Goal: Transaction & Acquisition: Purchase product/service

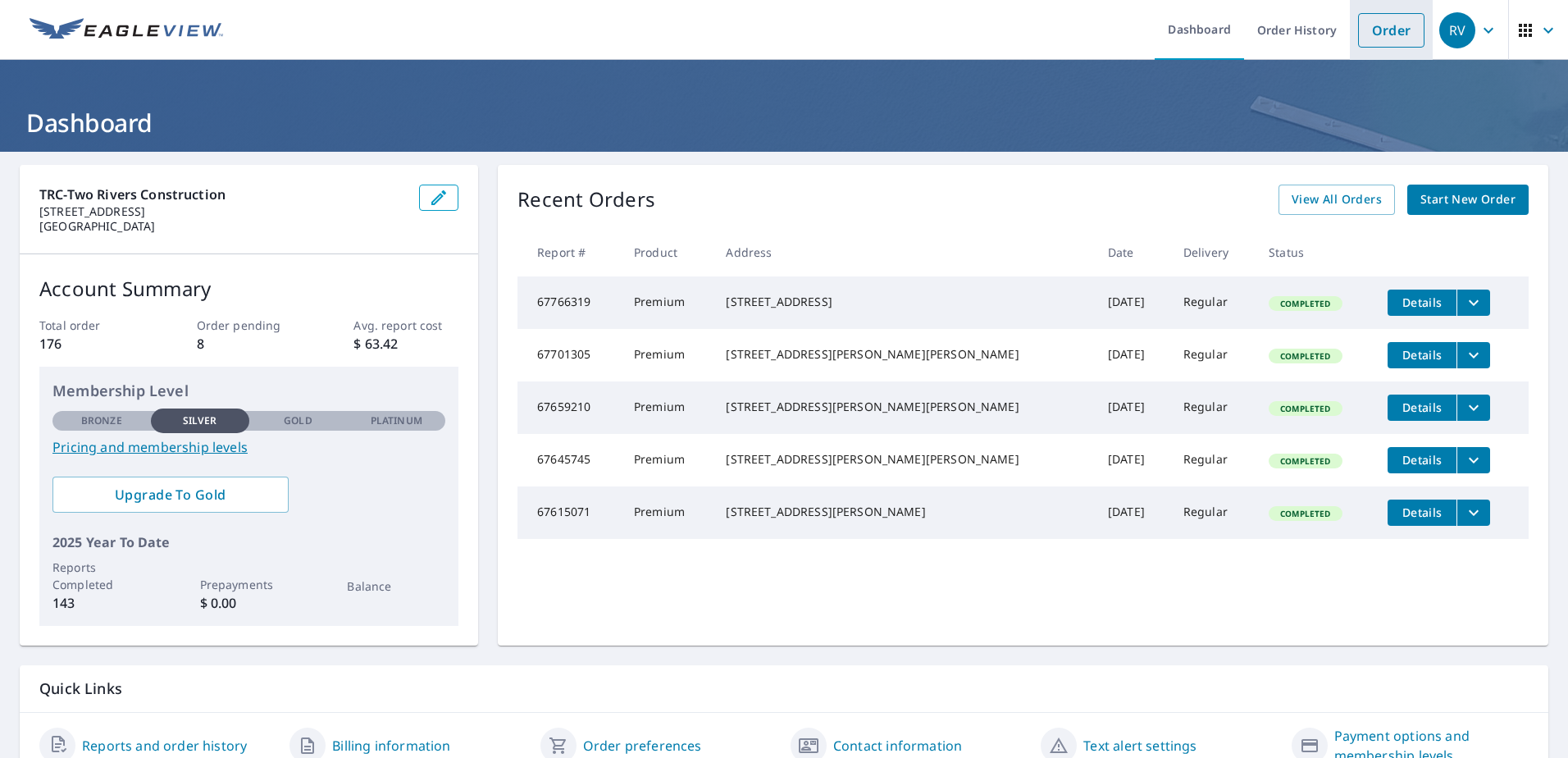
click at [1370, 27] on link "Order" at bounding box center [1391, 30] width 67 height 34
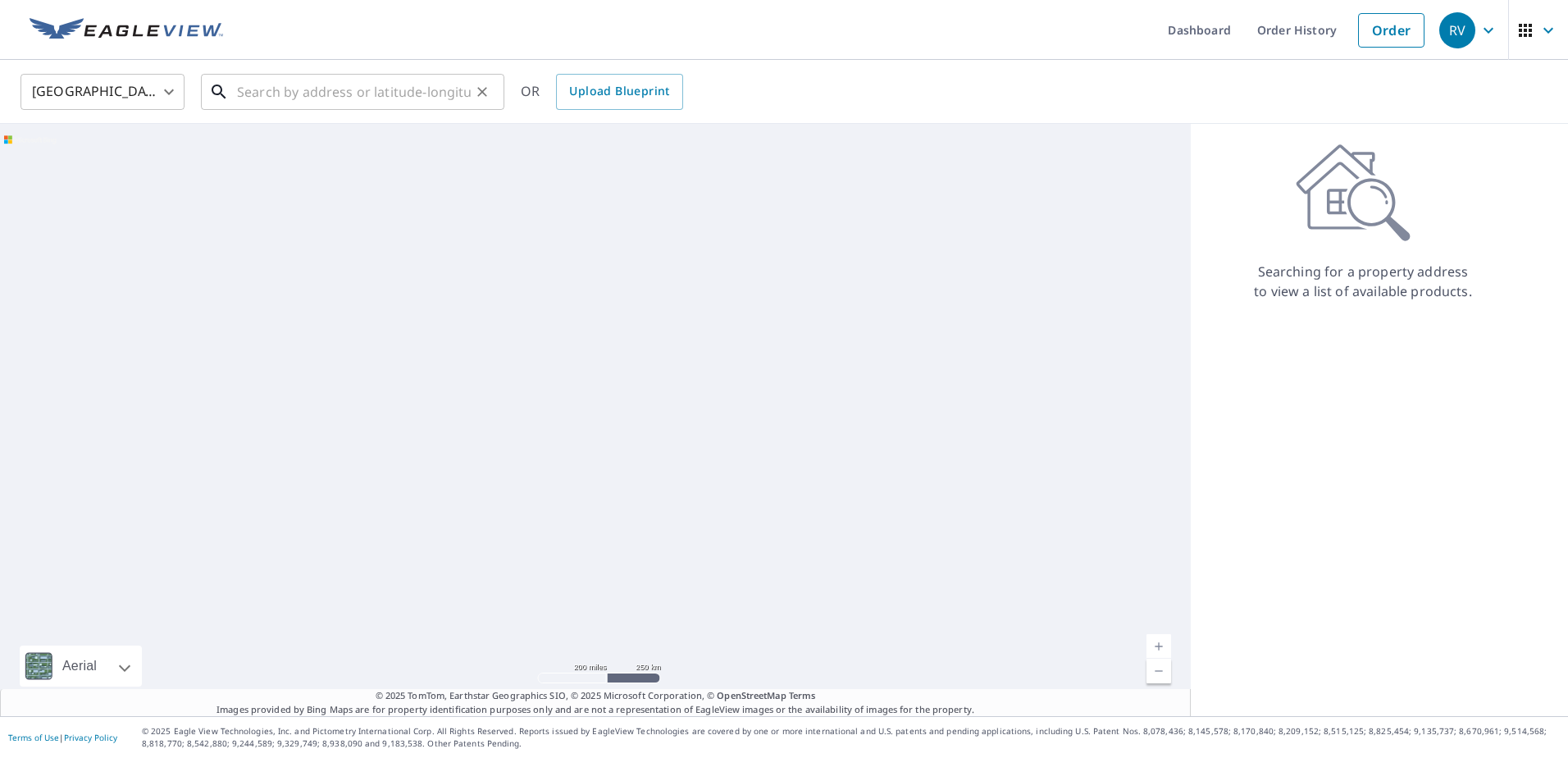
click at [294, 95] on input "text" at bounding box center [354, 92] width 234 height 46
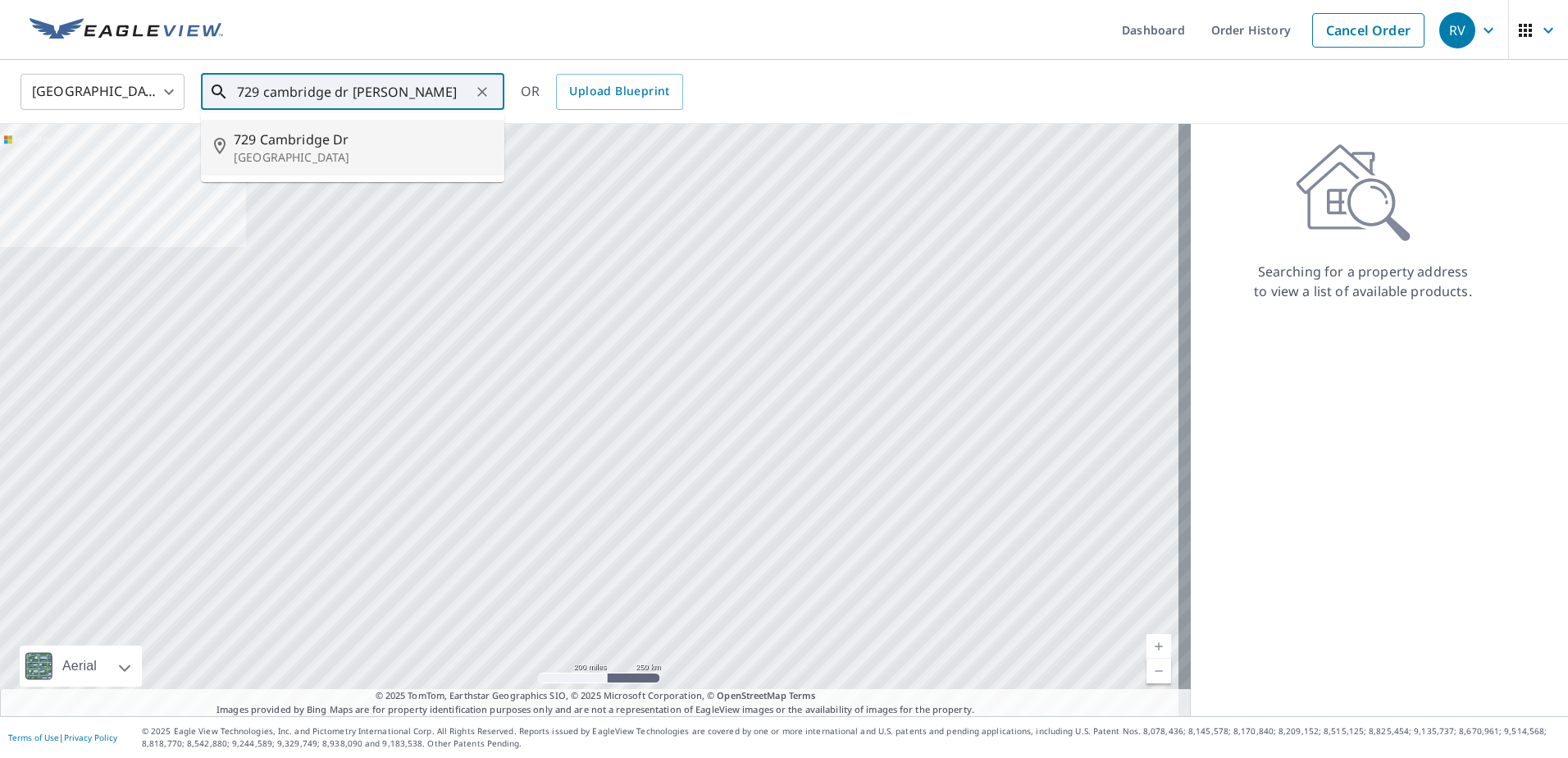
click at [331, 150] on p "[GEOGRAPHIC_DATA]" at bounding box center [363, 157] width 258 height 16
type input "[STREET_ADDRESS][PERSON_NAME]"
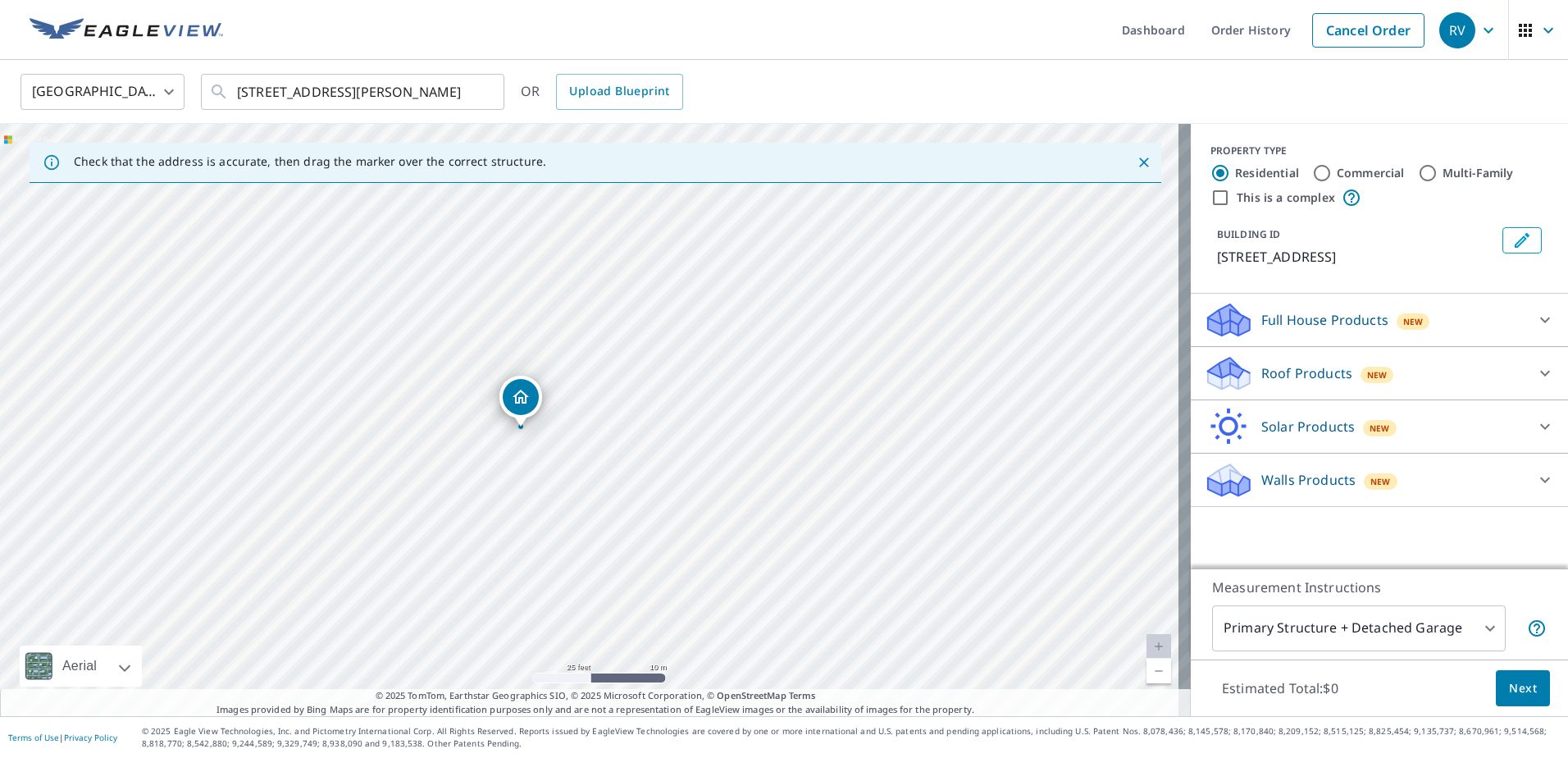
click at [1242, 372] on div "Roof Products New" at bounding box center [1365, 373] width 321 height 38
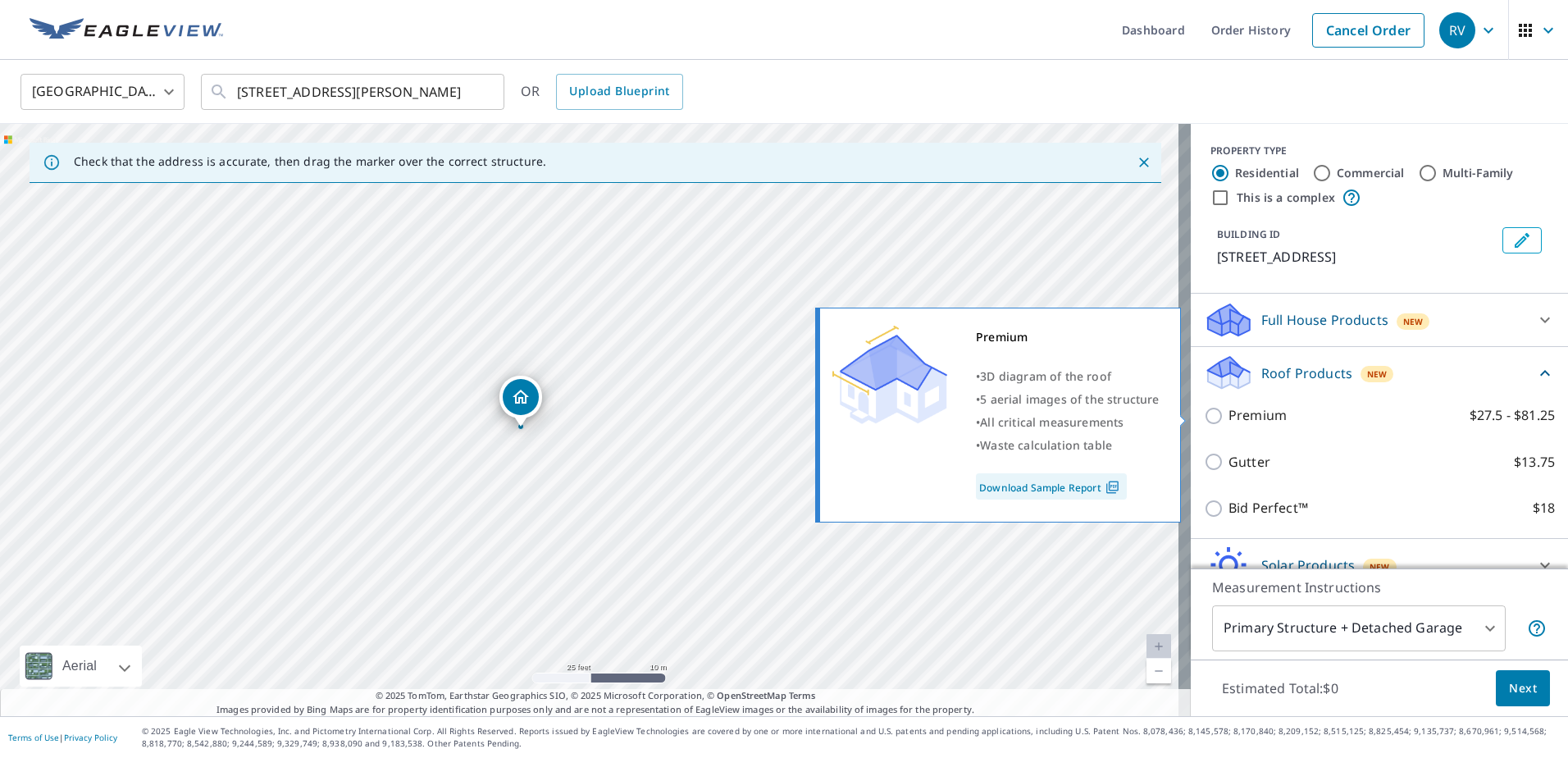
click at [1228, 409] on p "Premium" at bounding box center [1257, 415] width 58 height 21
click at [1222, 409] on input "Premium $27.5 - $81.25" at bounding box center [1216, 415] width 25 height 20
checkbox input "true"
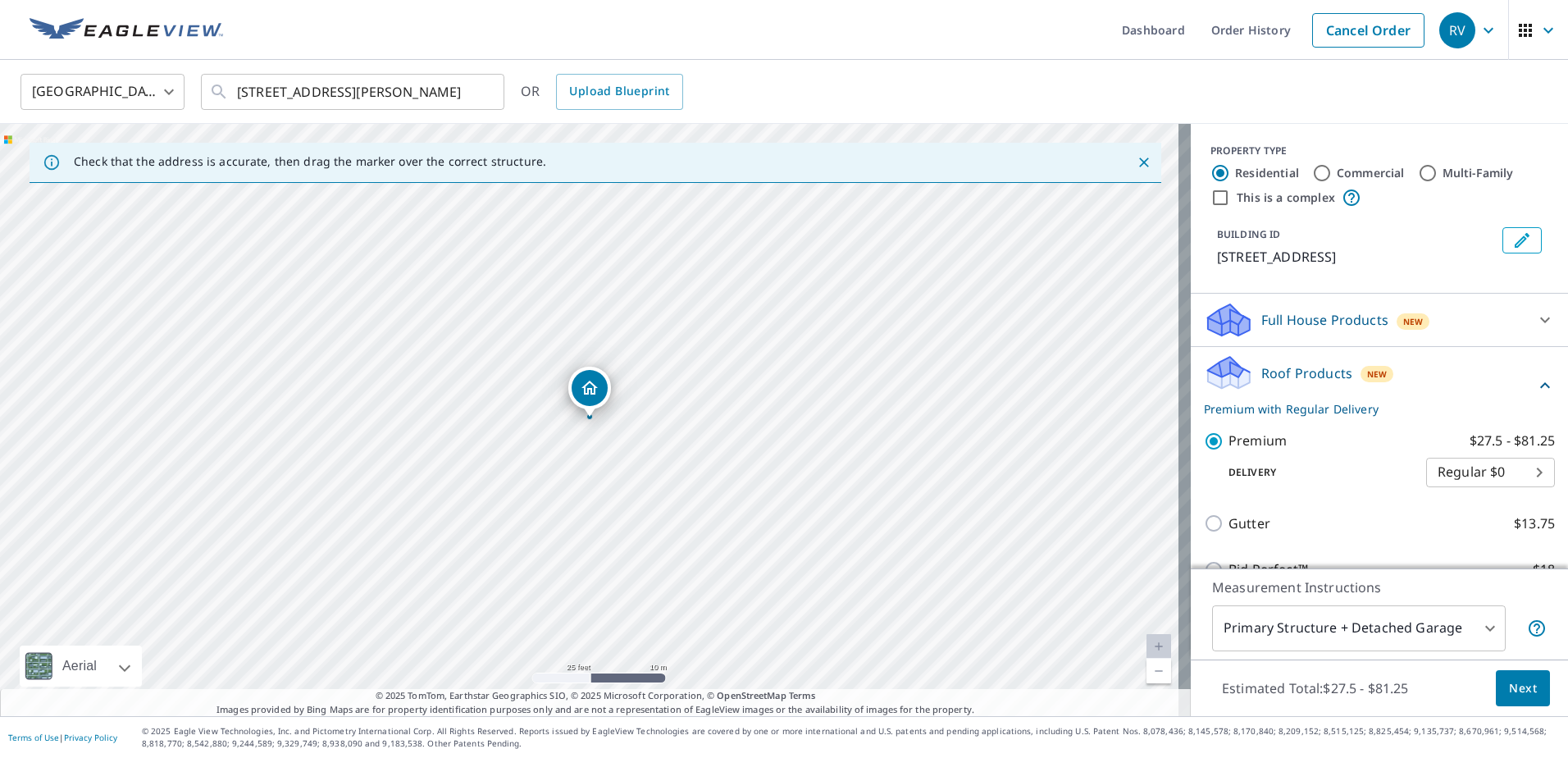
click at [1509, 690] on span "Next" at bounding box center [1523, 689] width 28 height 21
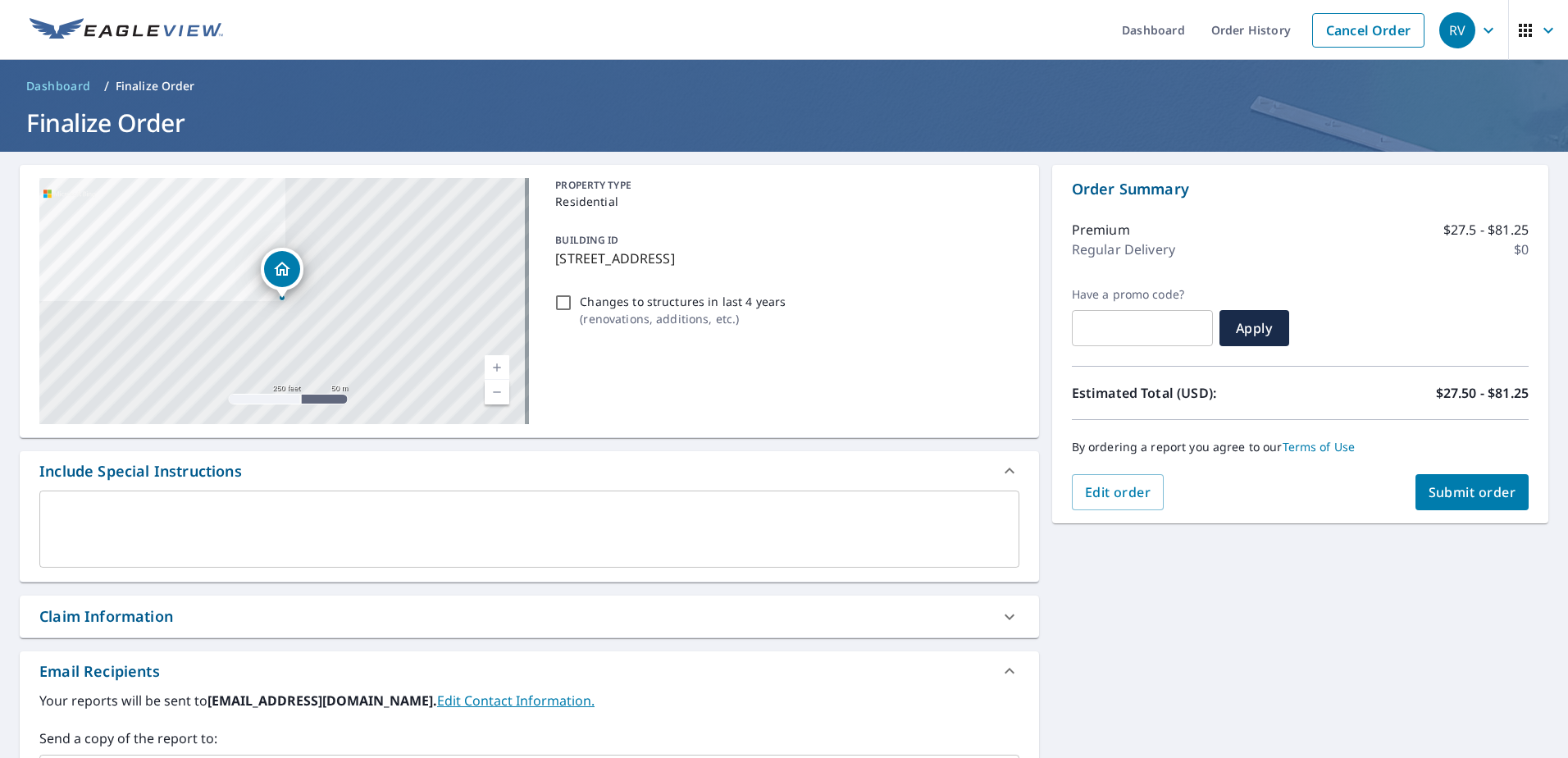
click at [1459, 505] on button "Submit order" at bounding box center [1471, 492] width 114 height 36
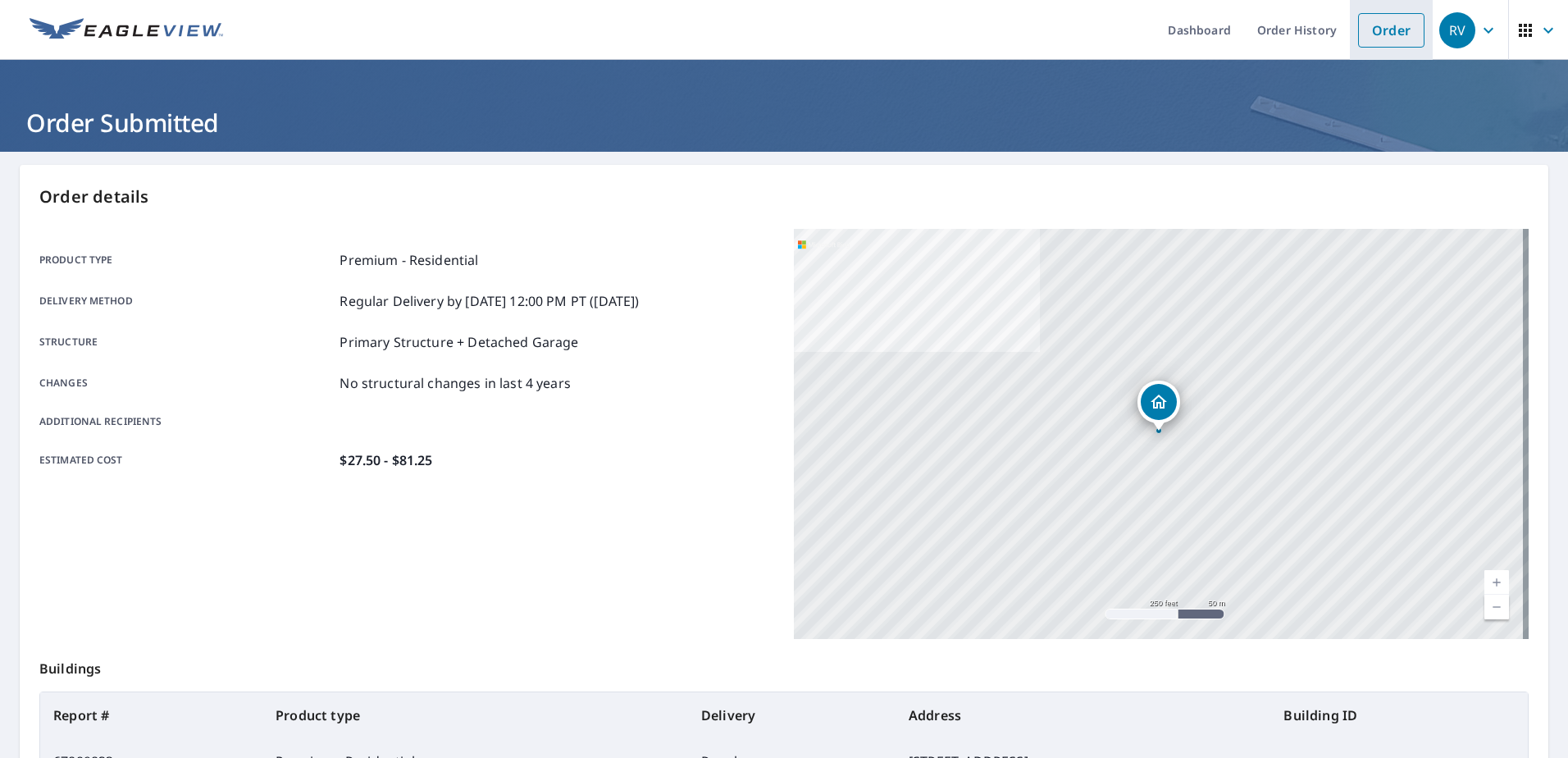
click at [1366, 26] on link "Order" at bounding box center [1391, 30] width 67 height 34
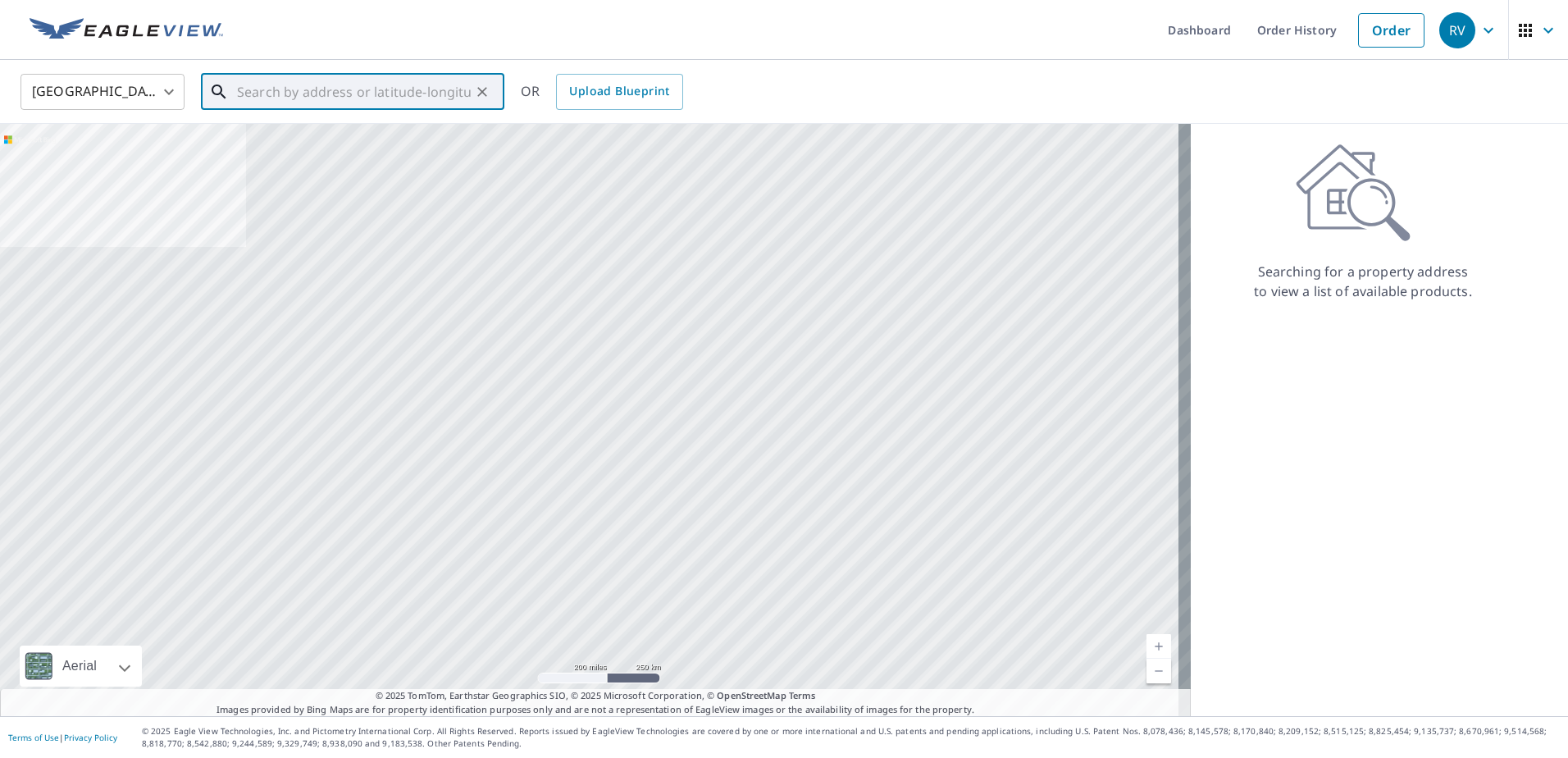
click at [296, 89] on input "text" at bounding box center [354, 92] width 234 height 46
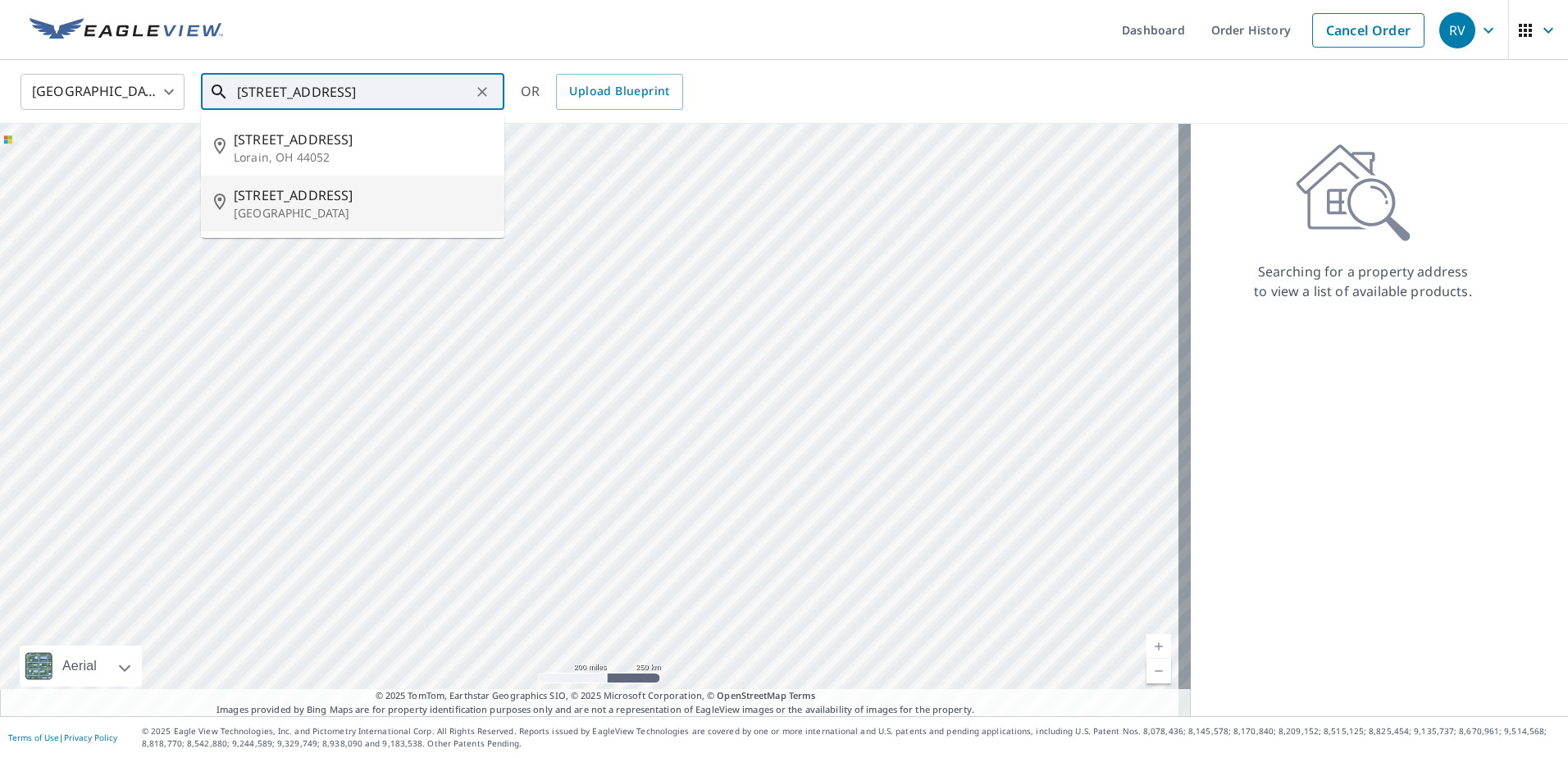
click at [343, 203] on span "[STREET_ADDRESS]" at bounding box center [363, 195] width 258 height 20
type input "[STREET_ADDRESS]"
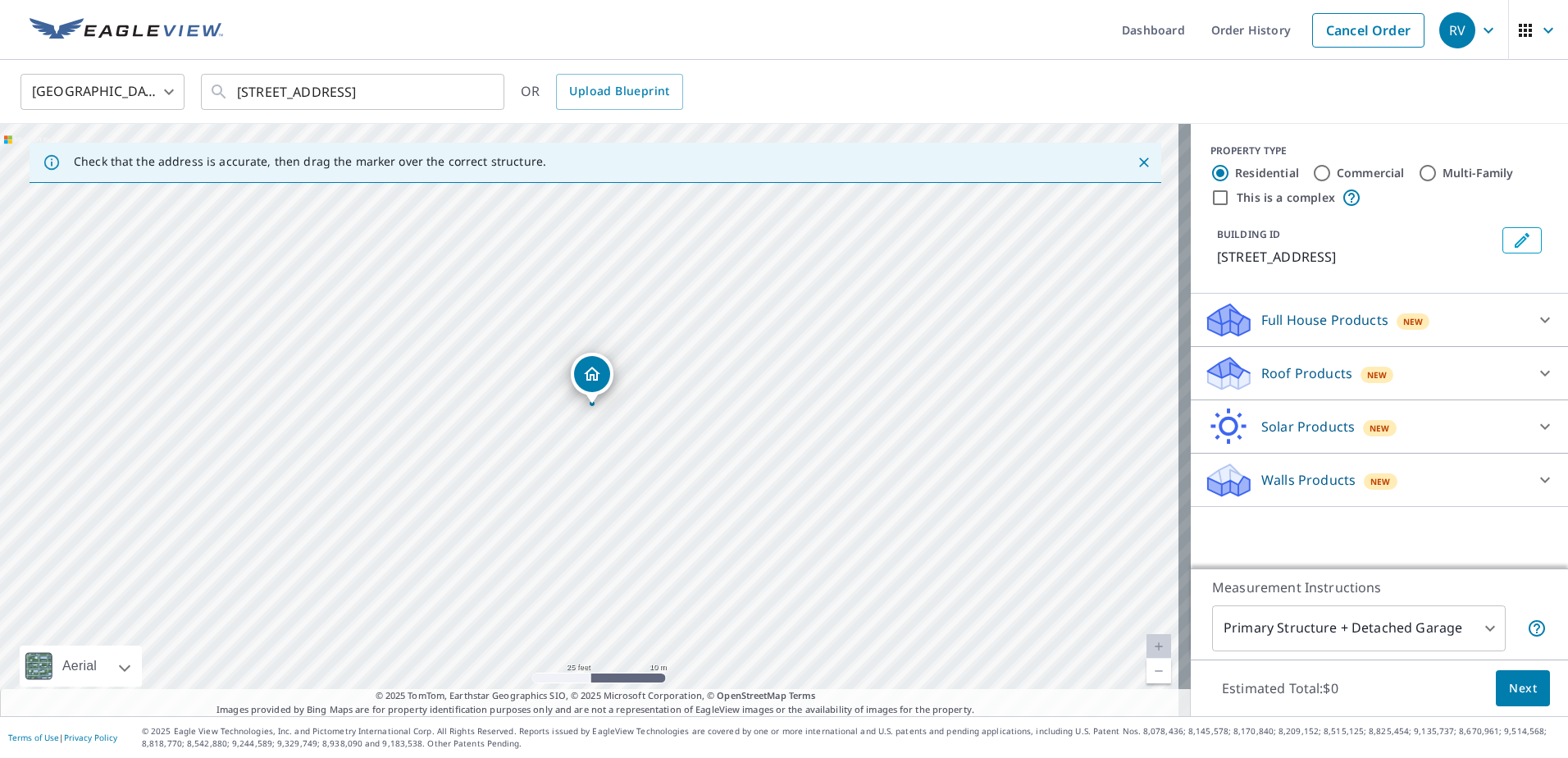
click at [1243, 361] on div "Roof Products New" at bounding box center [1365, 373] width 321 height 38
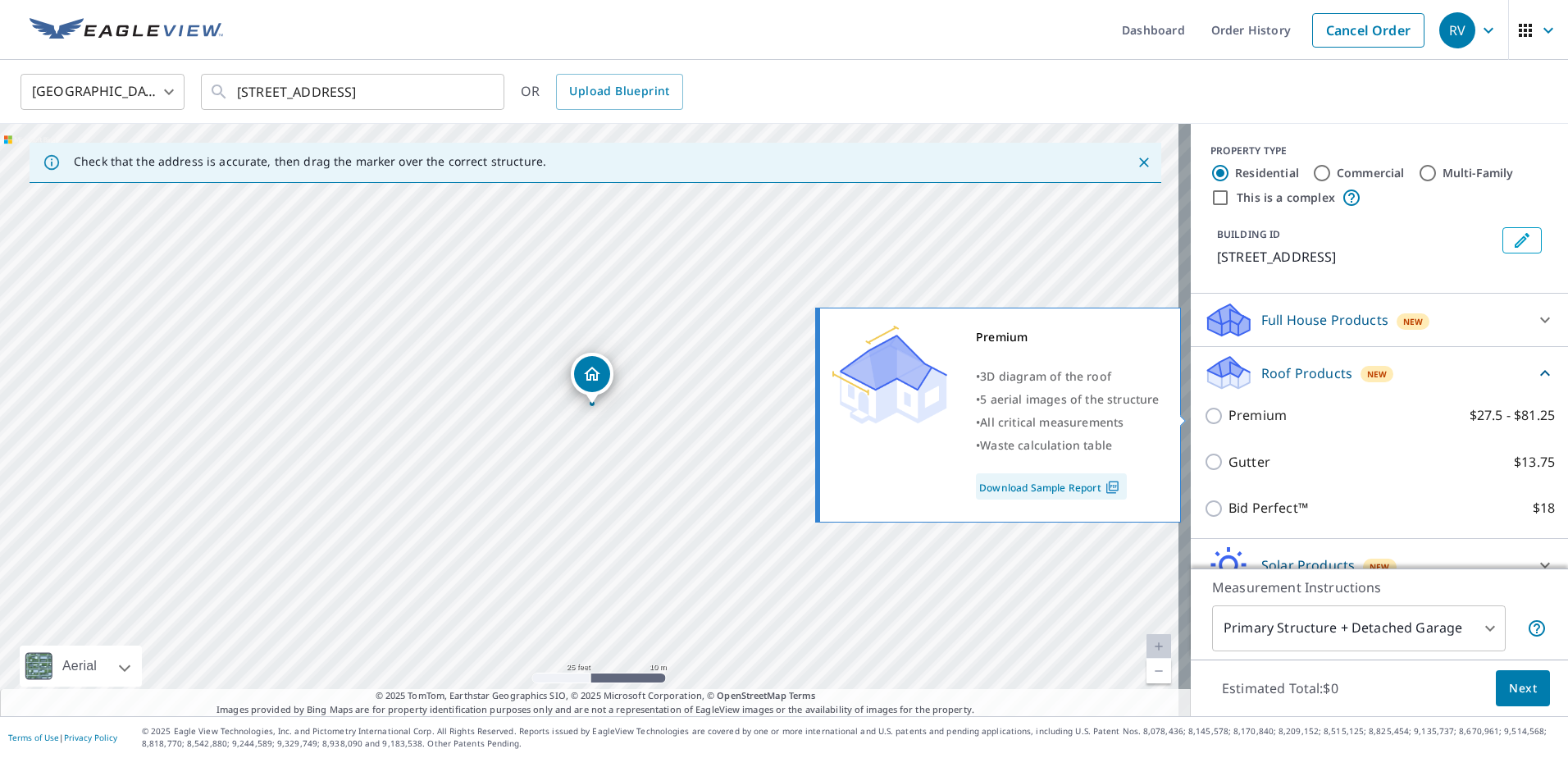
click at [1257, 424] on p "Premium" at bounding box center [1257, 415] width 58 height 21
click at [1228, 424] on input "Premium $27.5 - $81.25" at bounding box center [1216, 415] width 25 height 20
checkbox input "true"
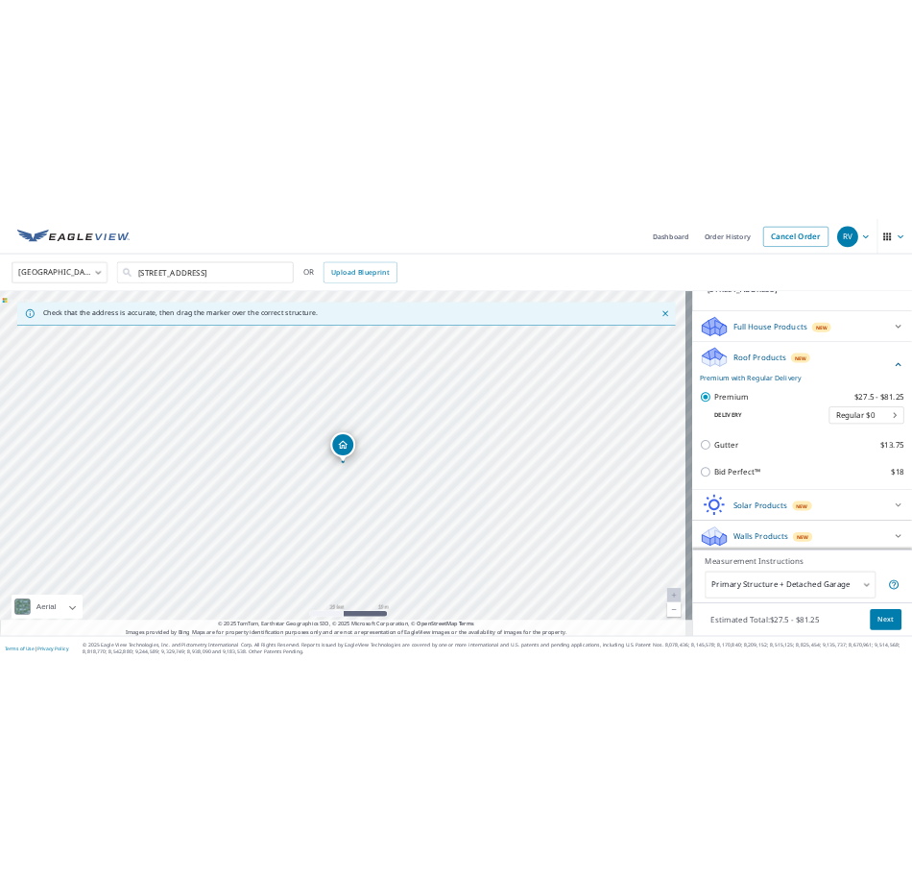
scroll to position [162, 0]
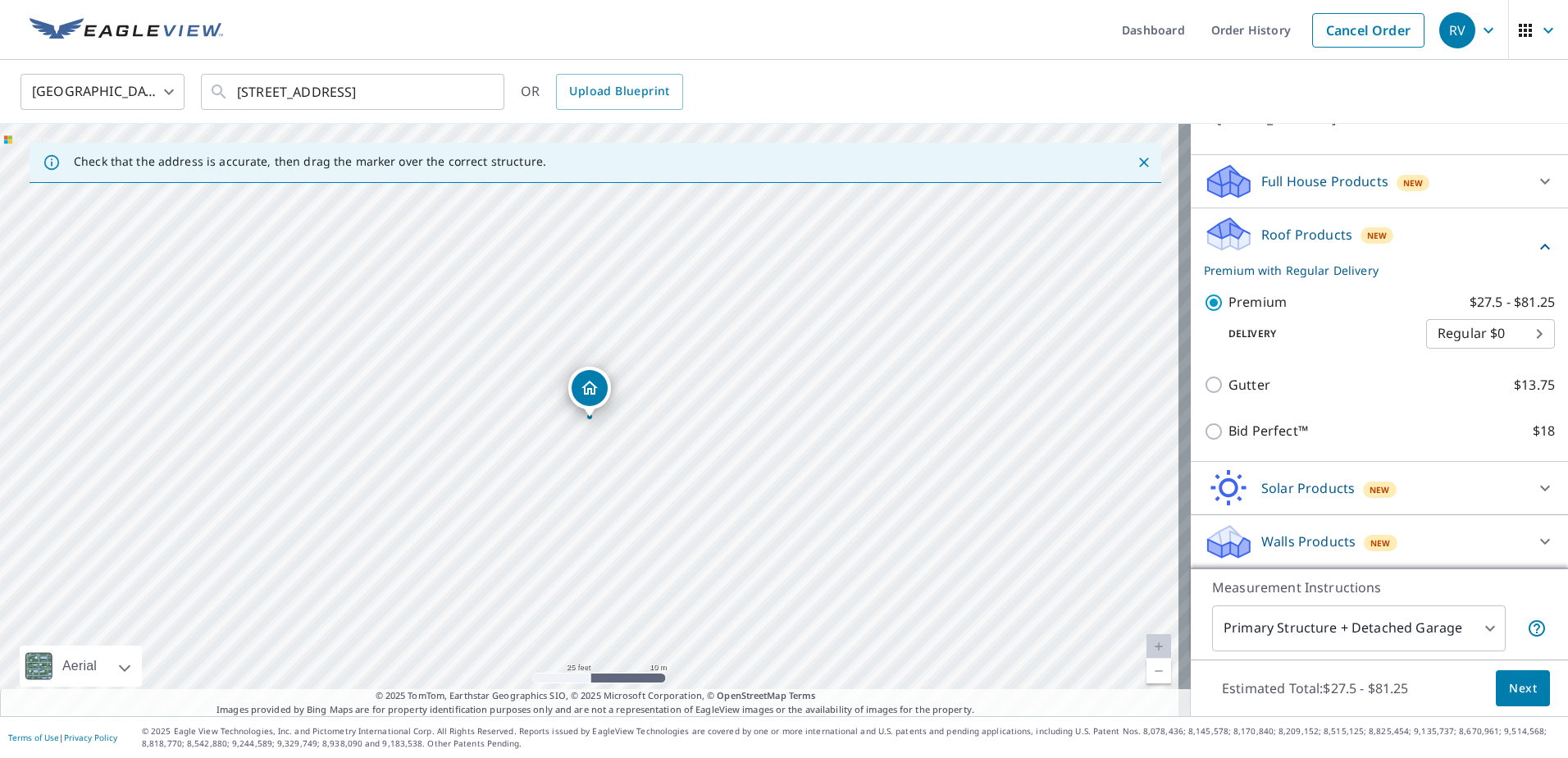
click at [1513, 684] on span "Next" at bounding box center [1523, 689] width 28 height 21
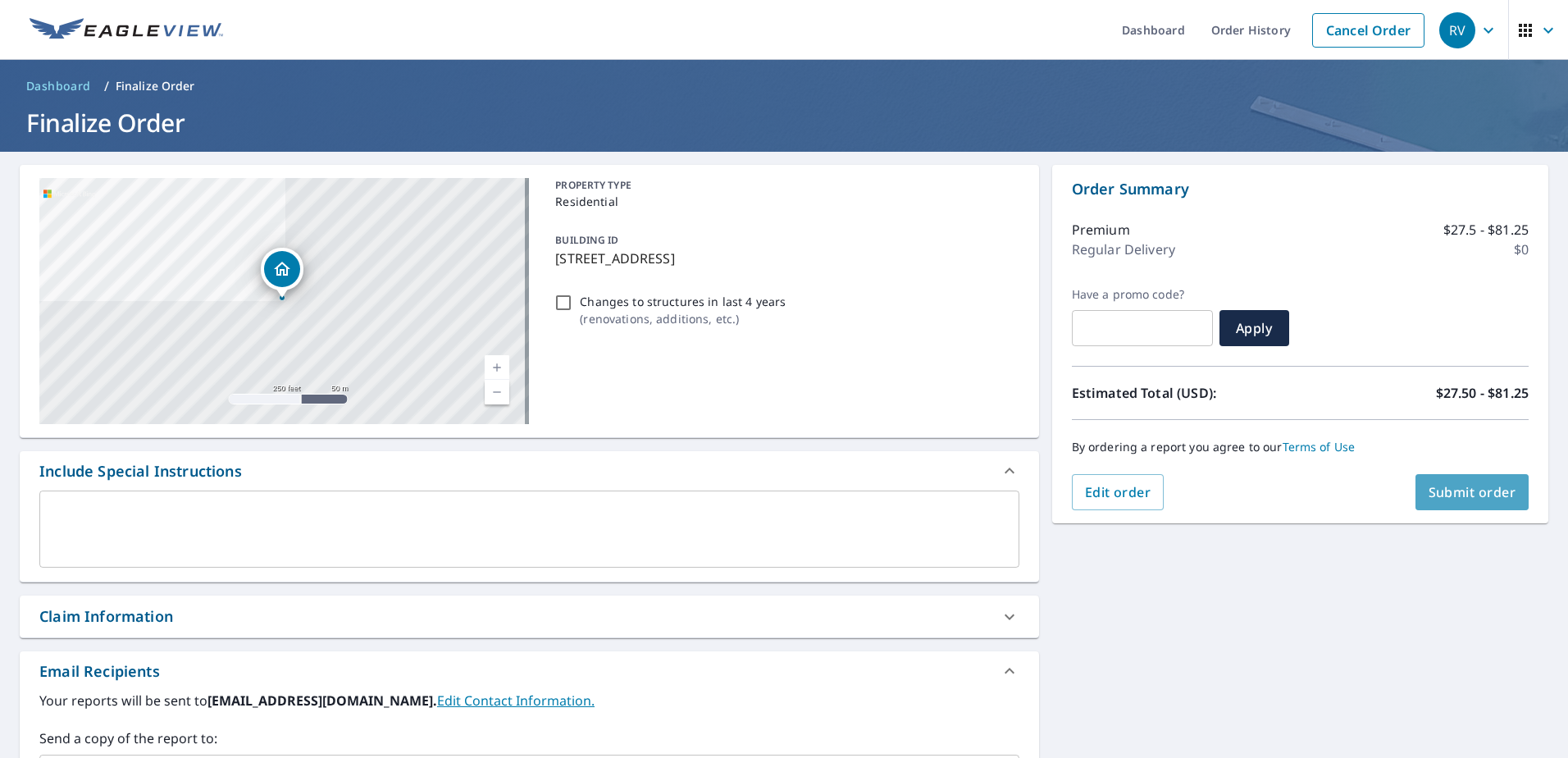
click at [1442, 491] on span "Submit order" at bounding box center [1472, 492] width 88 height 18
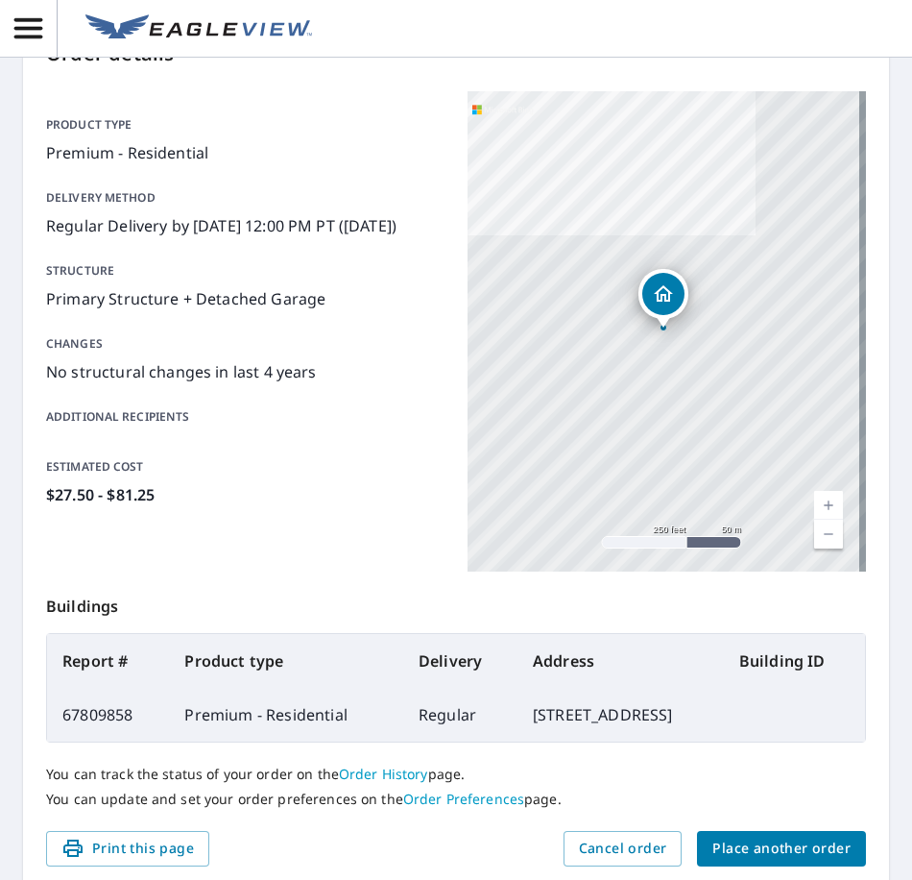
scroll to position [299, 0]
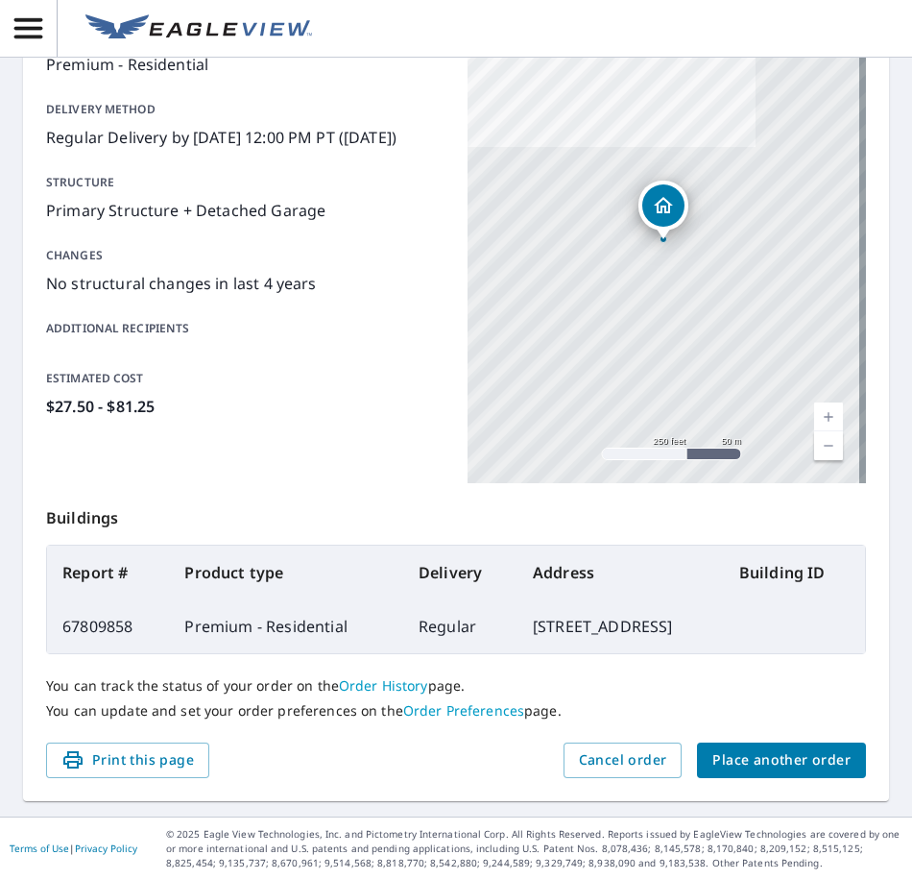
drag, startPoint x: 549, startPoint y: 630, endPoint x: 414, endPoint y: 611, distance: 136.7
click at [518, 603] on td "[STREET_ADDRESS]" at bounding box center [621, 626] width 206 height 54
copy td "[STREET_ADDRESS]"
